Goal: Task Accomplishment & Management: Use online tool/utility

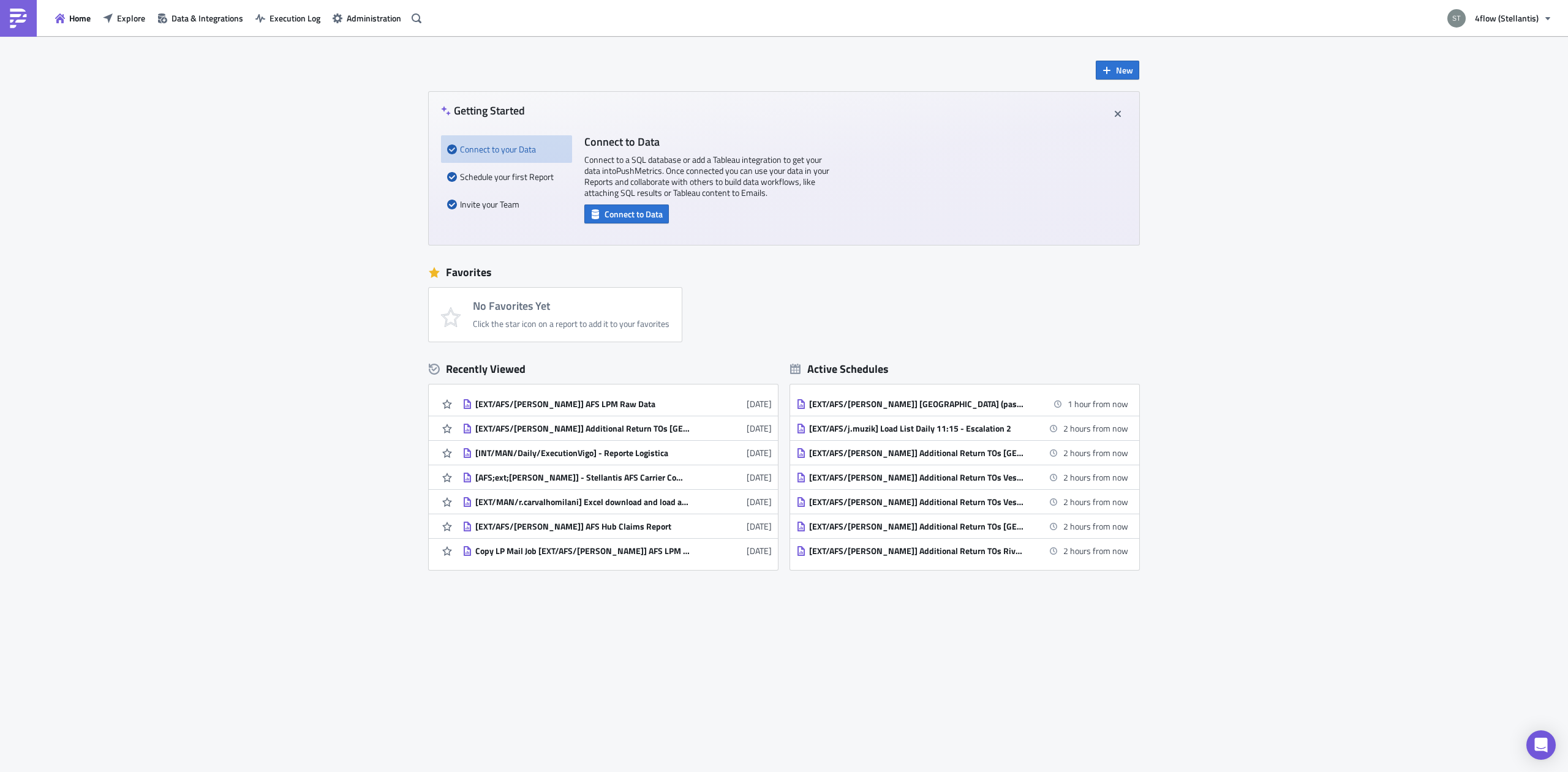
click at [192, 24] on button "Data & Integrations" at bounding box center [200, 18] width 98 height 19
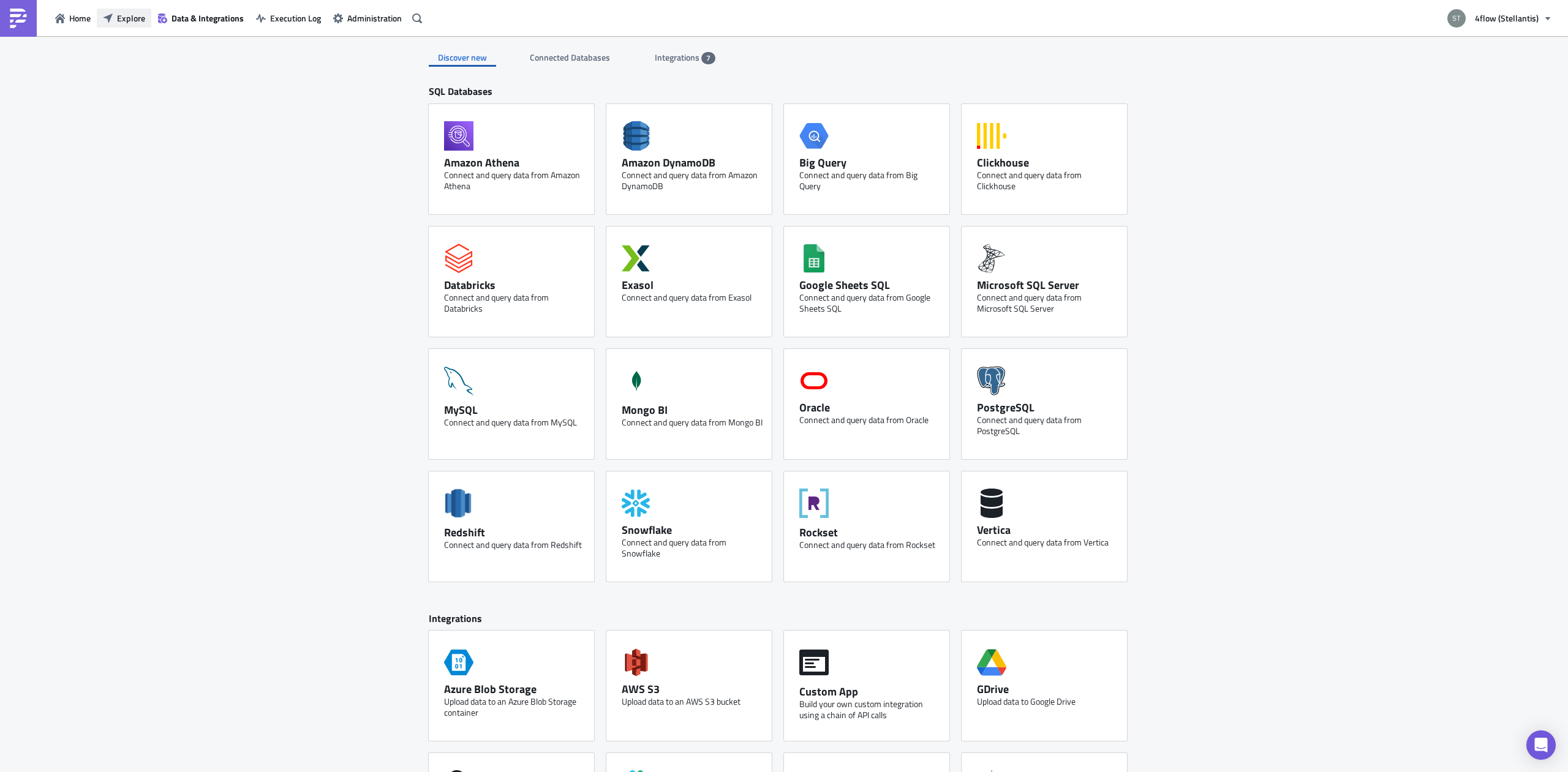
click at [120, 20] on span "Explore" at bounding box center [131, 18] width 28 height 13
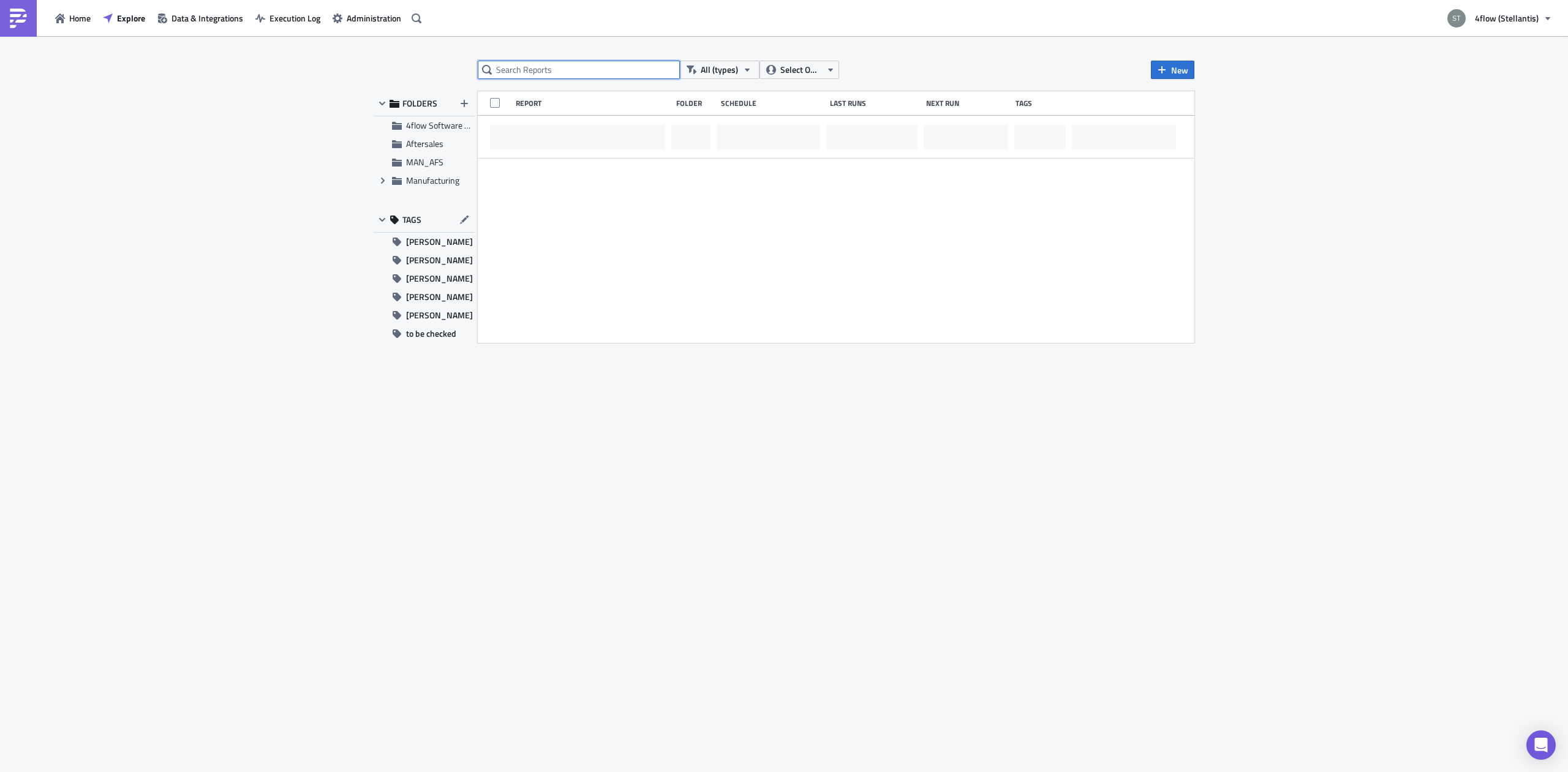
click at [534, 75] on input "text" at bounding box center [579, 70] width 202 height 18
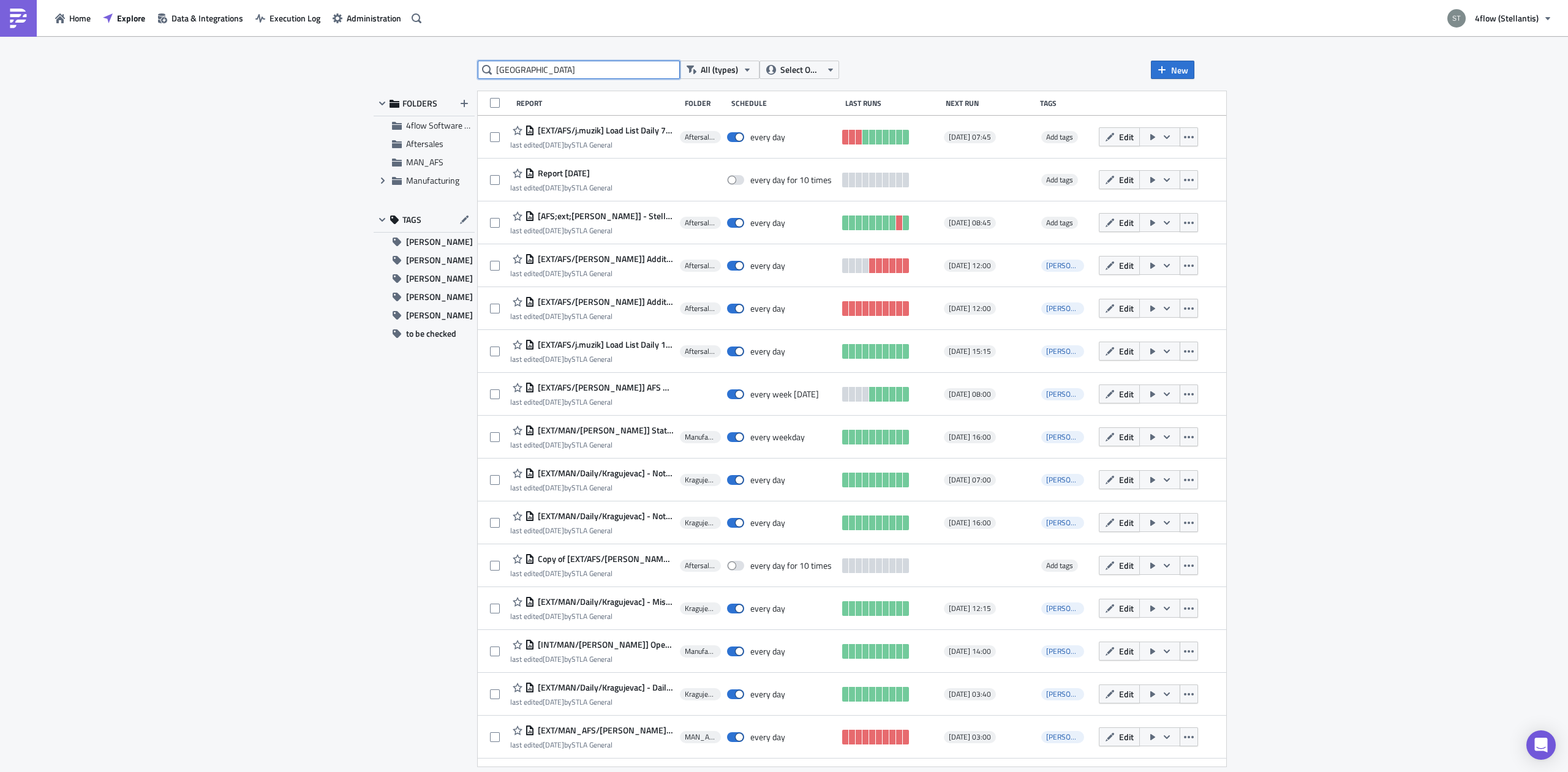
type input "[GEOGRAPHIC_DATA]"
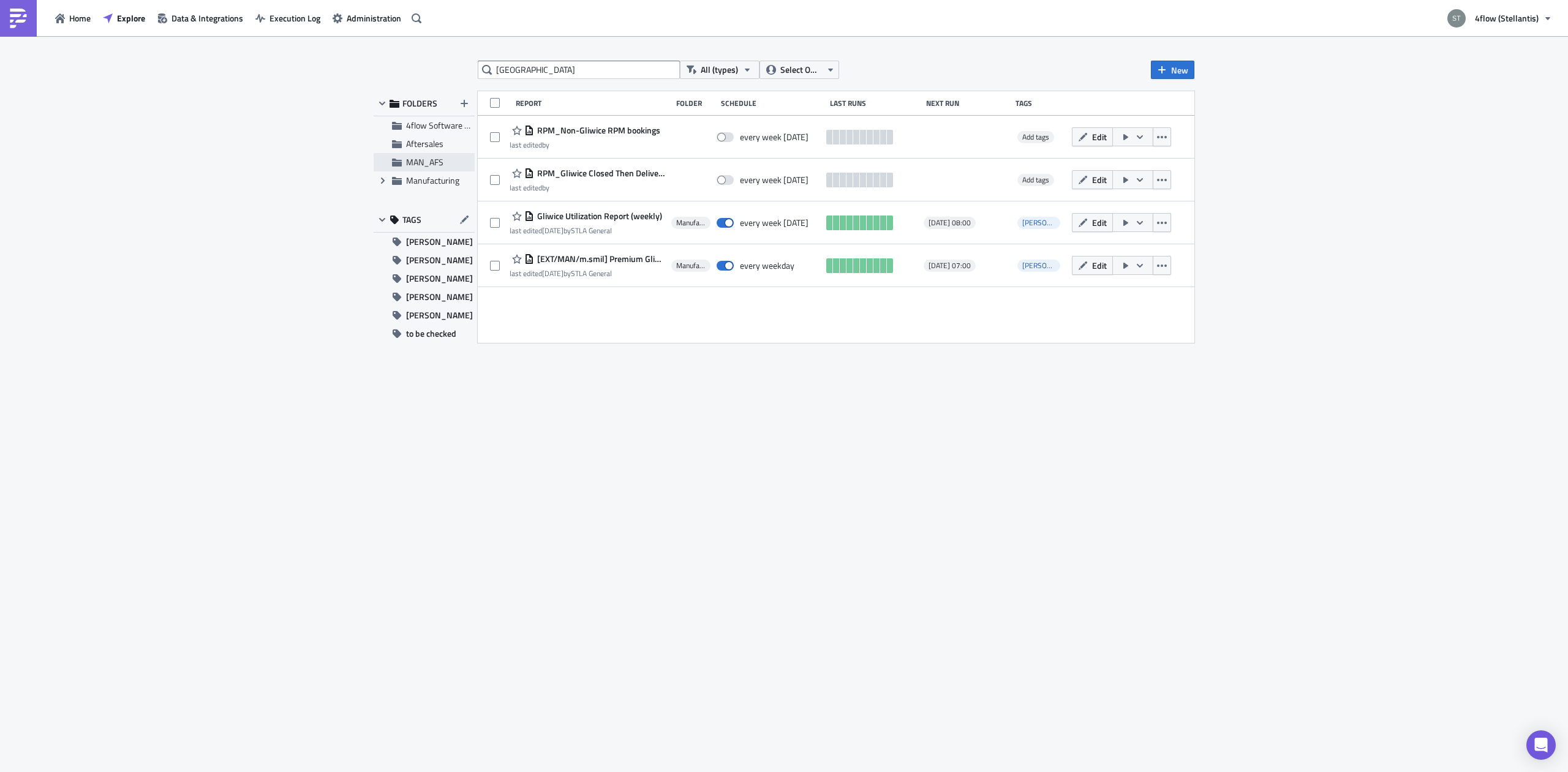
click at [432, 162] on span "MAN_AFS" at bounding box center [424, 162] width 37 height 13
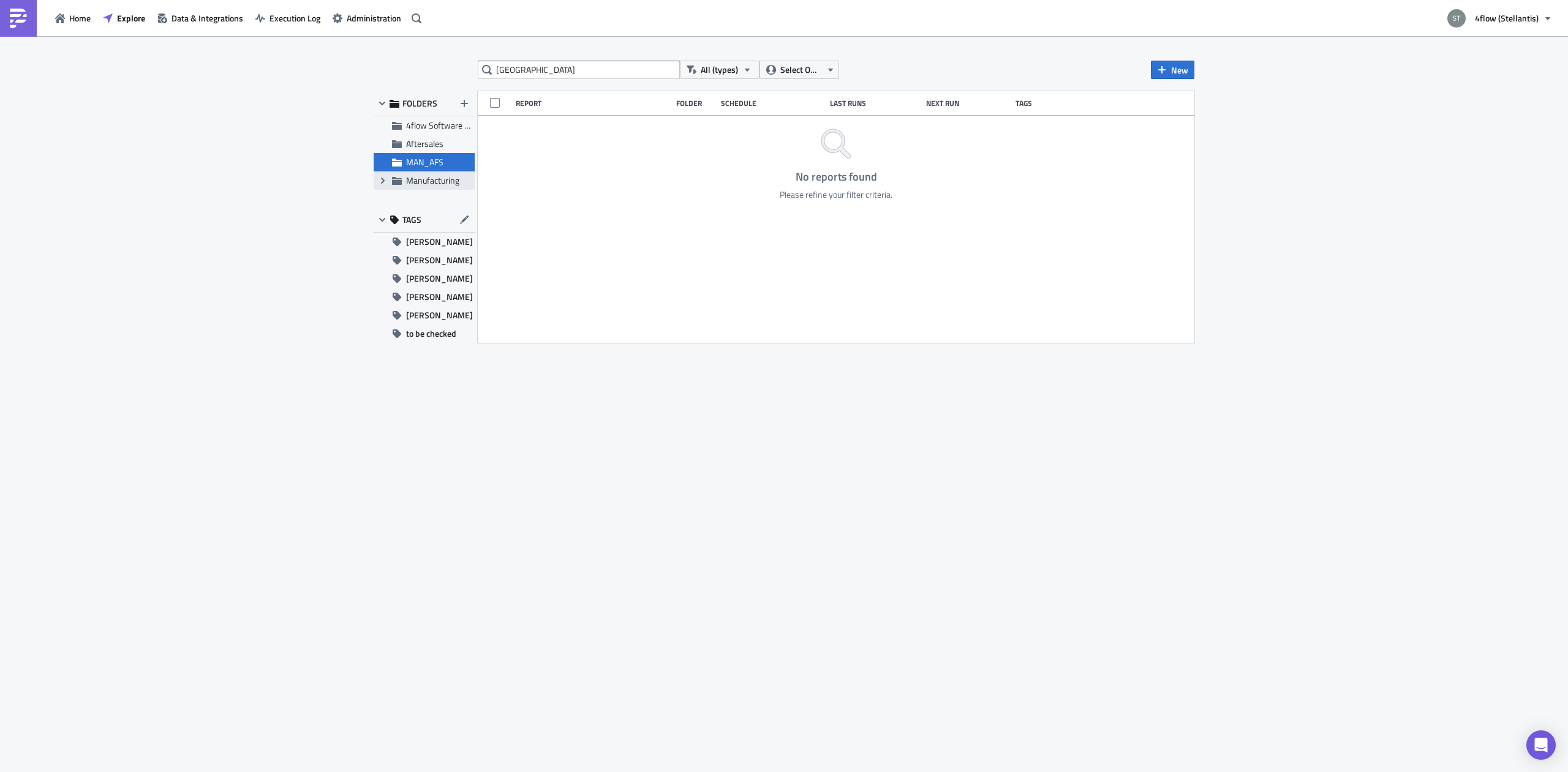
click at [437, 183] on span "Manufacturing" at bounding box center [432, 180] width 53 height 13
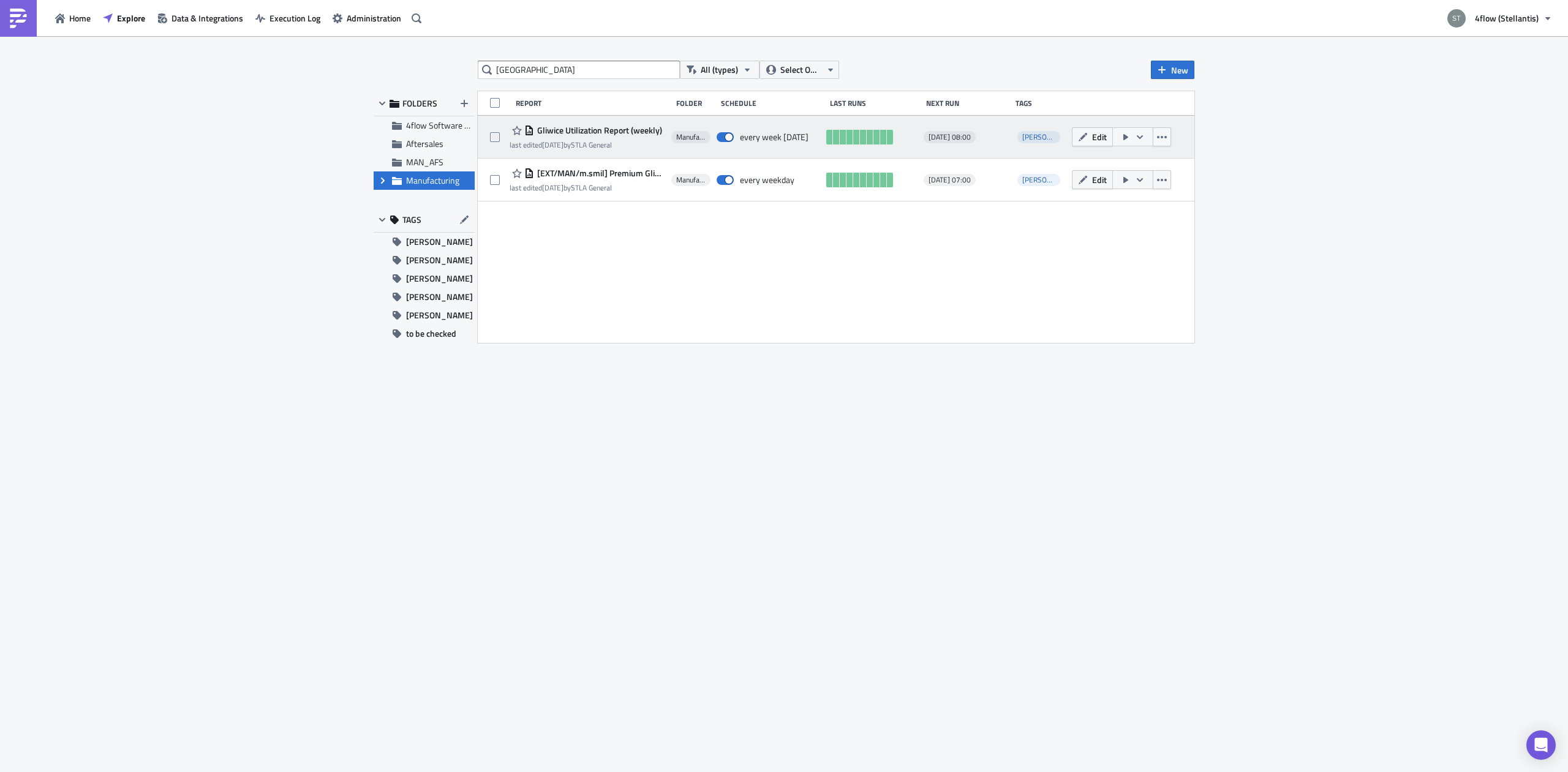
click at [590, 132] on span "Gliwice Utilization Report (weekly)" at bounding box center [598, 130] width 128 height 11
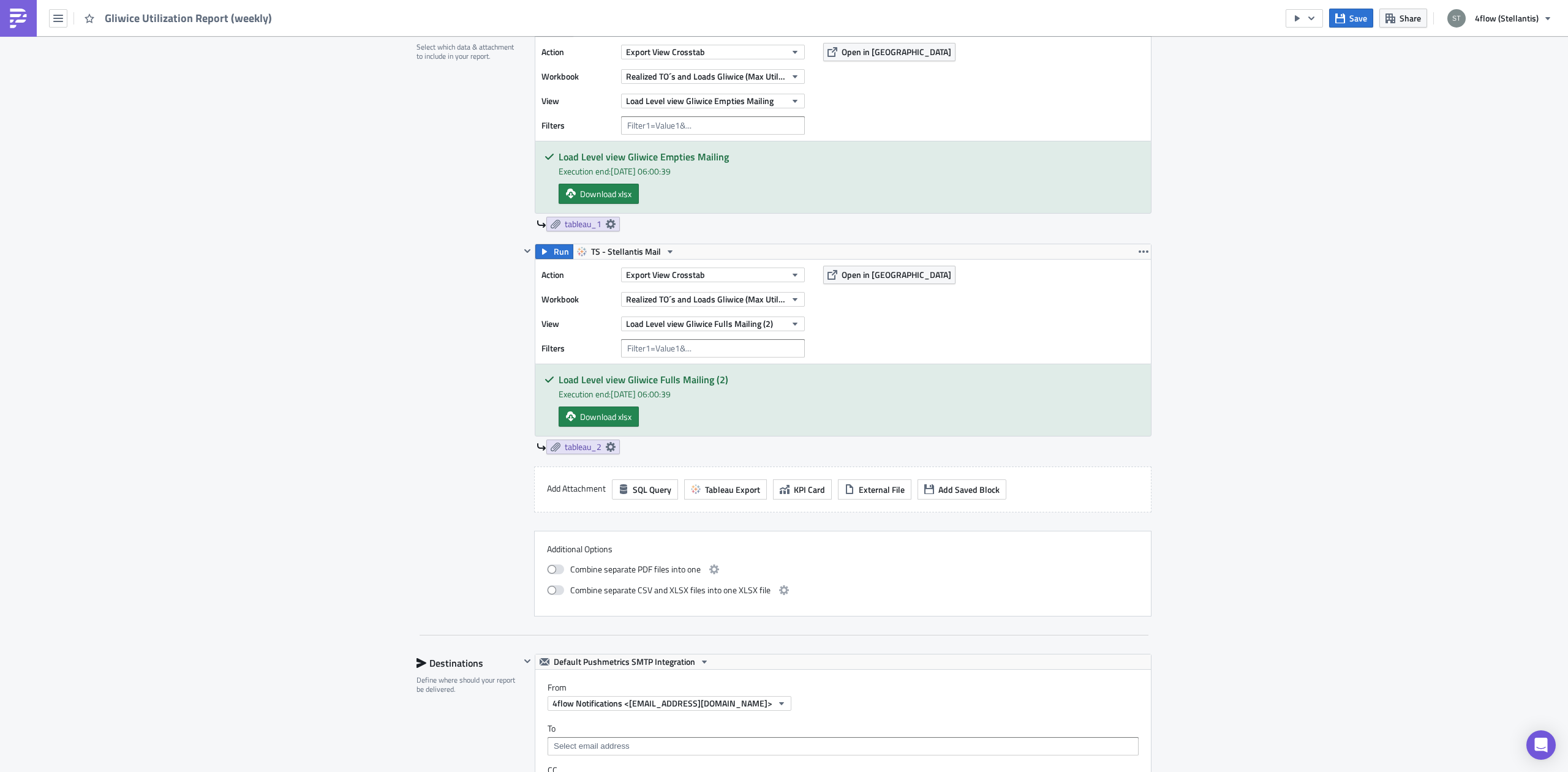
scroll to position [379, 0]
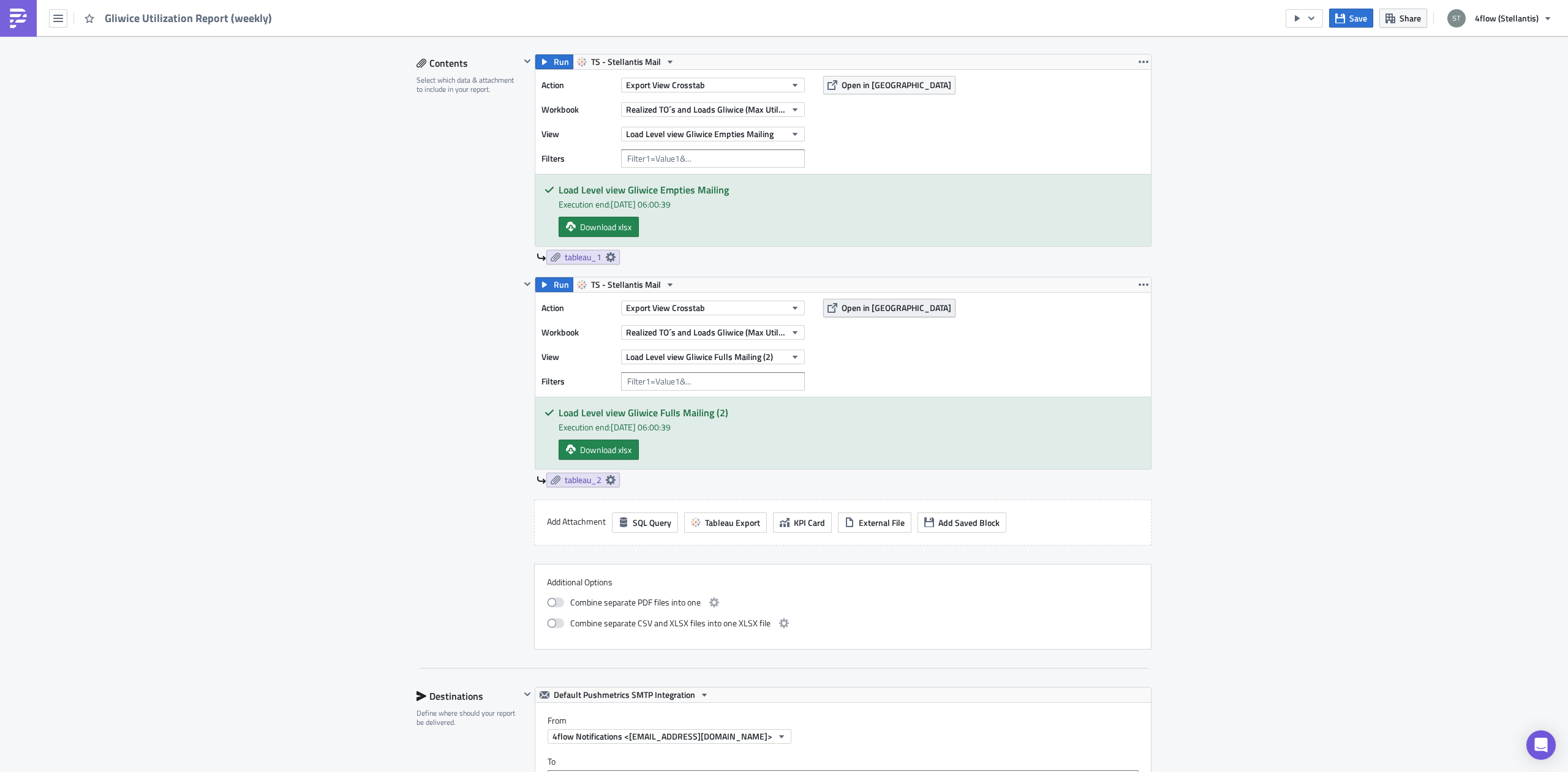
click at [840, 314] on button "Open in [GEOGRAPHIC_DATA]" at bounding box center [888, 307] width 132 height 18
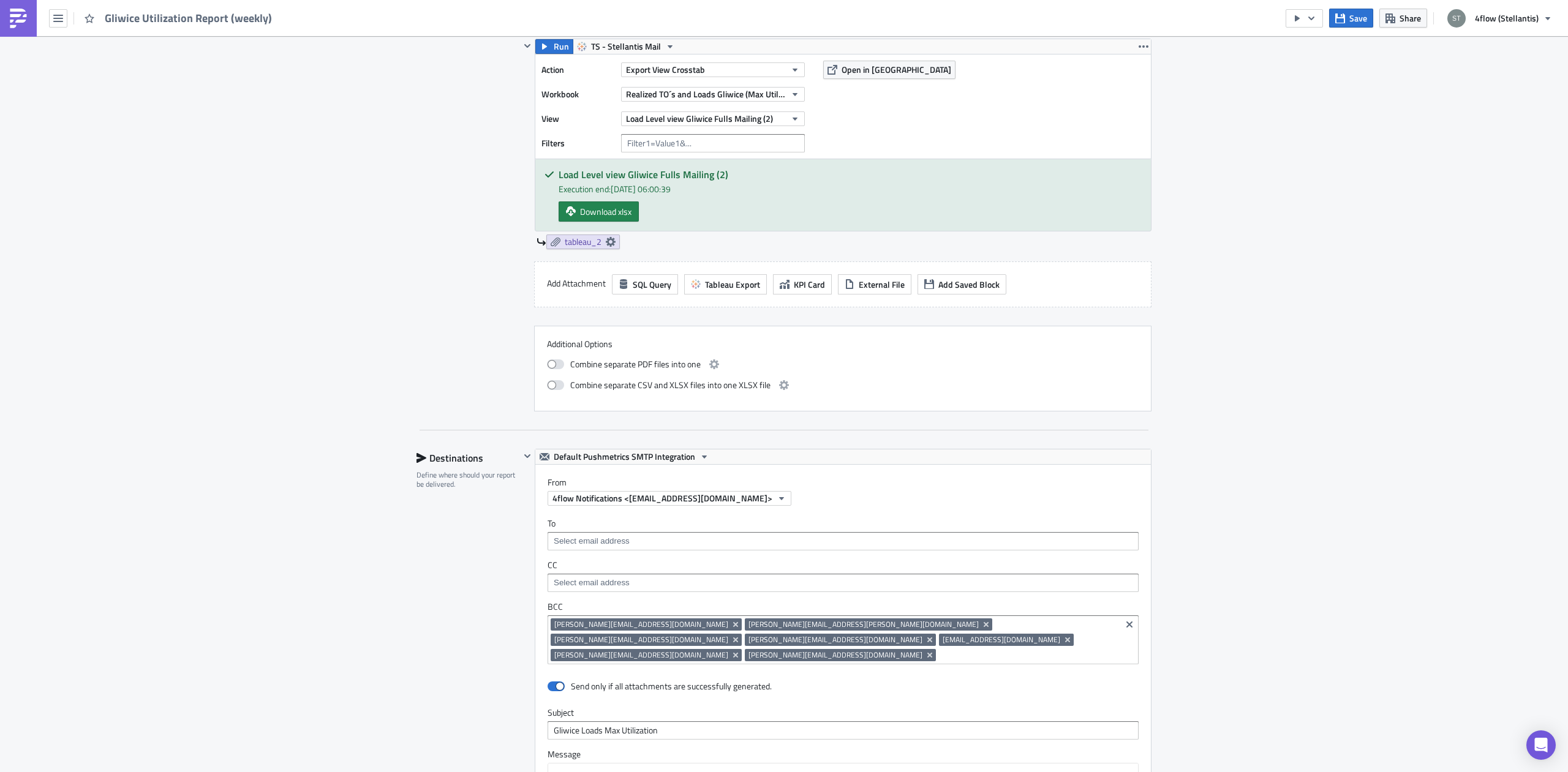
scroll to position [695, 0]
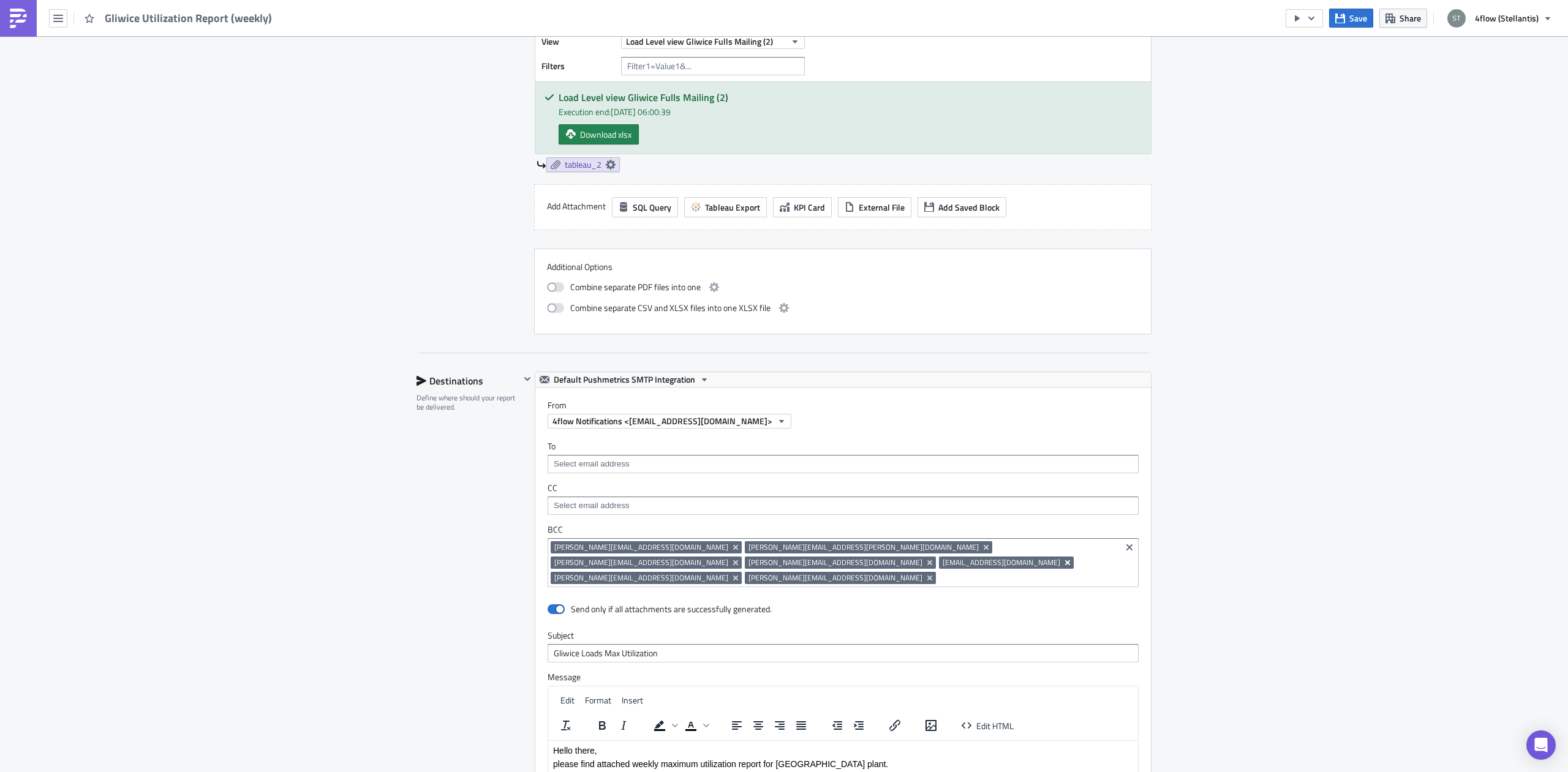
click at [1062, 558] on icon "Remove Tag" at bounding box center [1067, 563] width 9 height 9
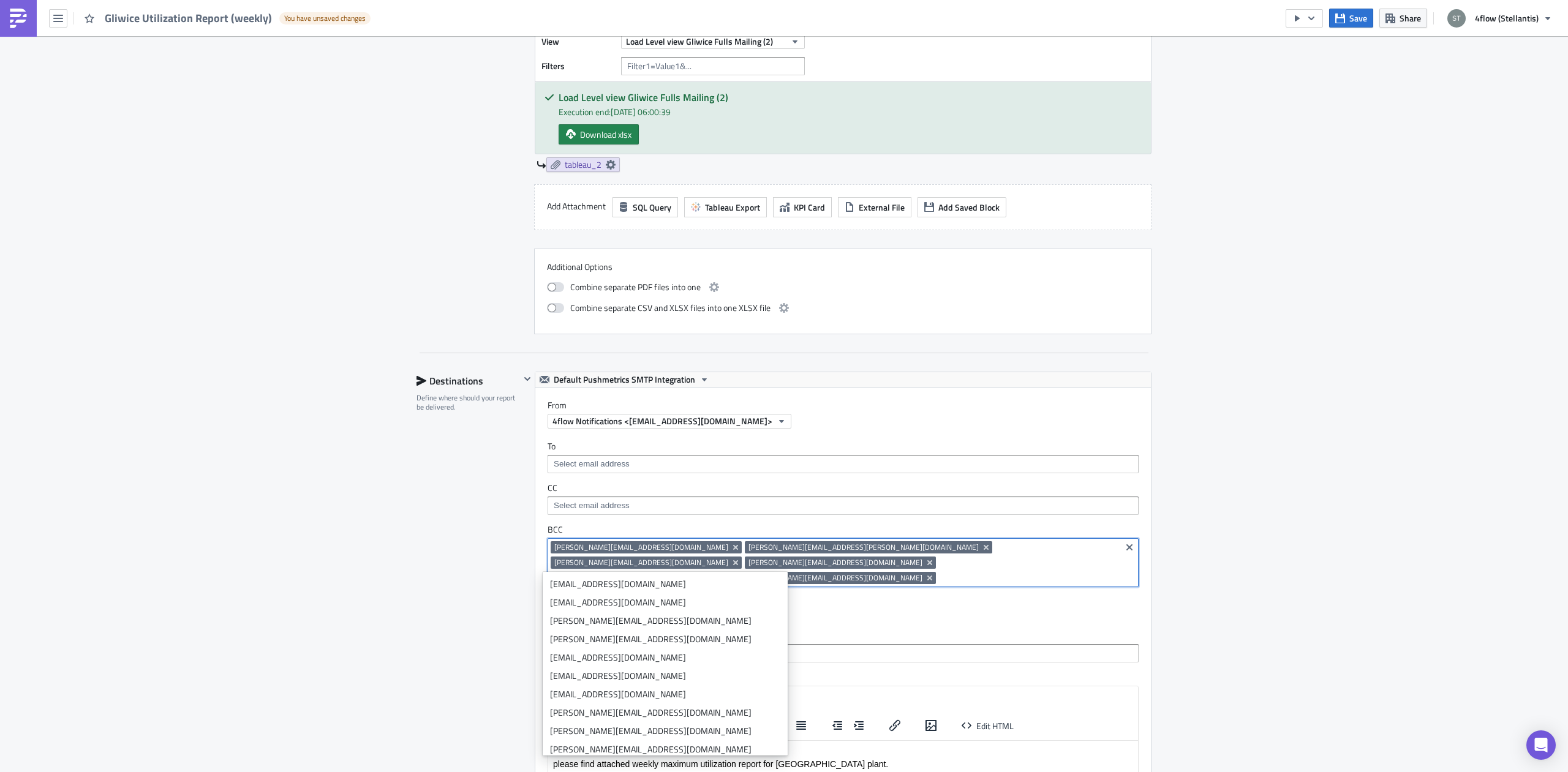
click at [1229, 428] on div "Manufacturing Execution Log Edit " Gliwice Utilization Report (weekly) " Draft …" at bounding box center [784, 255] width 1568 height 1827
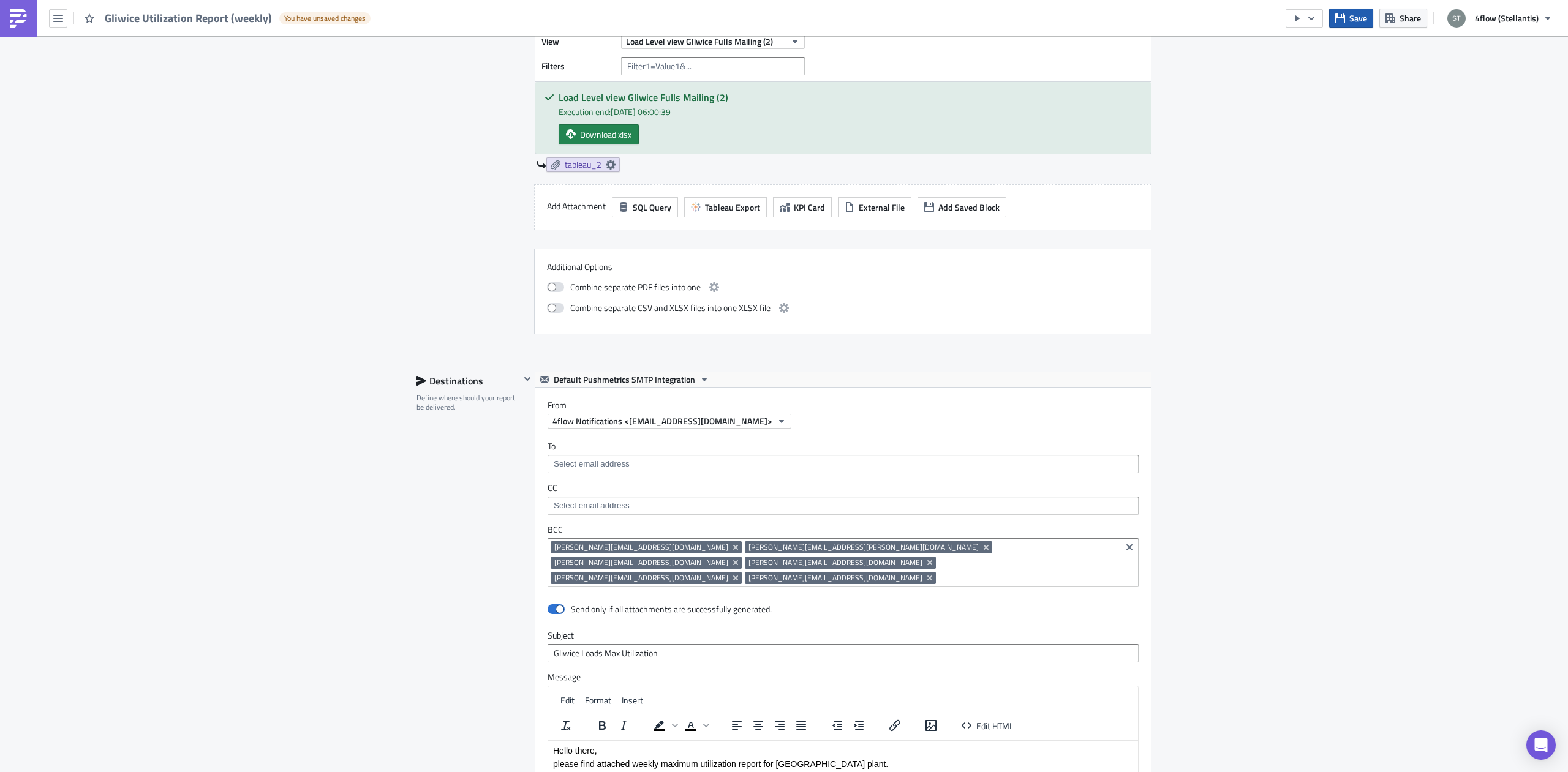
click at [1348, 18] on button "Save" at bounding box center [1351, 18] width 44 height 19
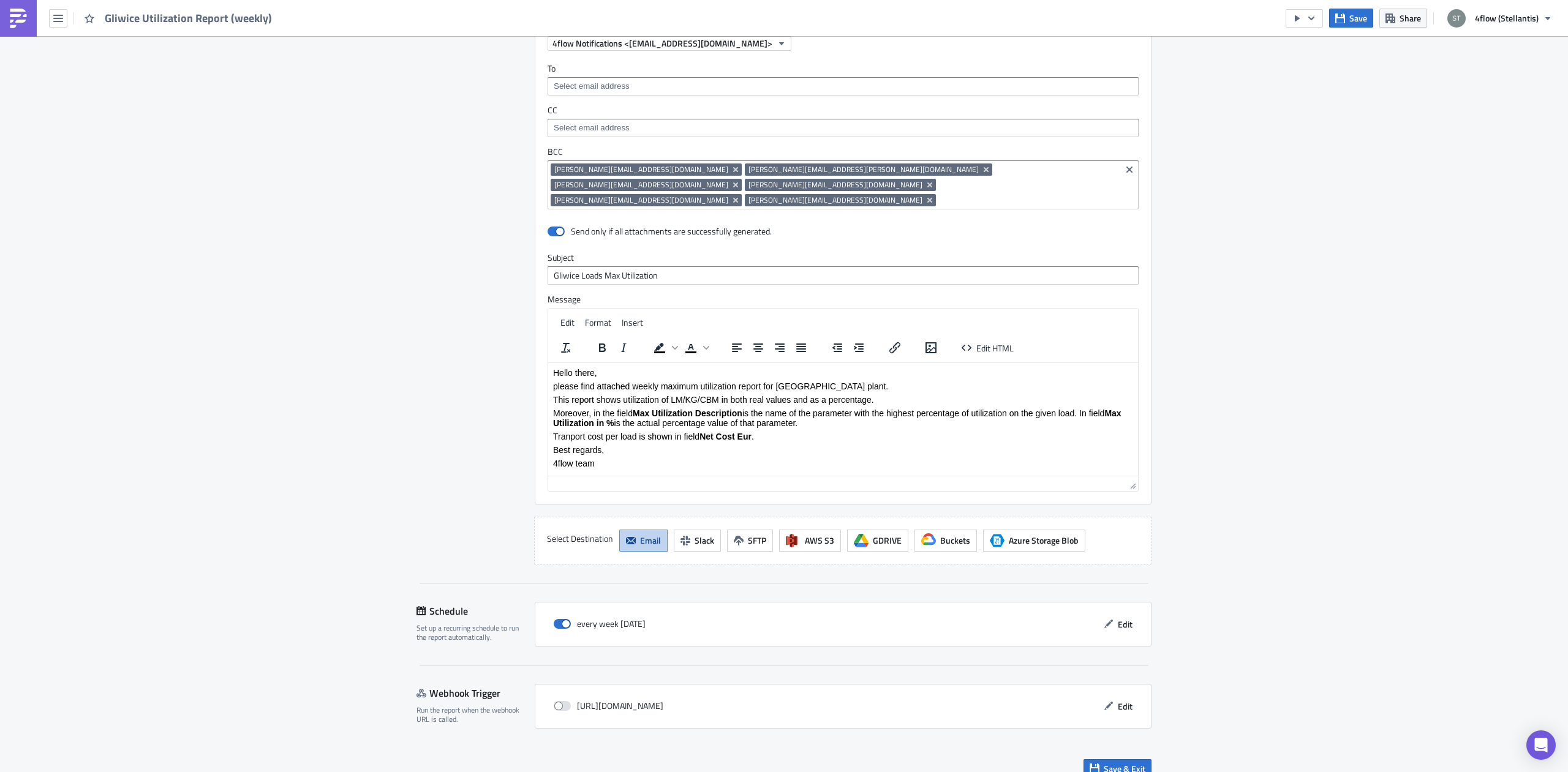
scroll to position [1073, 0]
click at [1125, 761] on span "Save & Exit" at bounding box center [1124, 767] width 42 height 13
